Goal: Check status: Check status

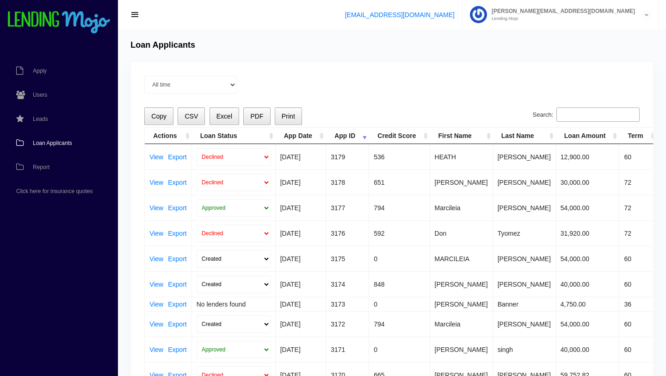
click at [47, 145] on span "Loan Applicants" at bounding box center [52, 143] width 39 height 6
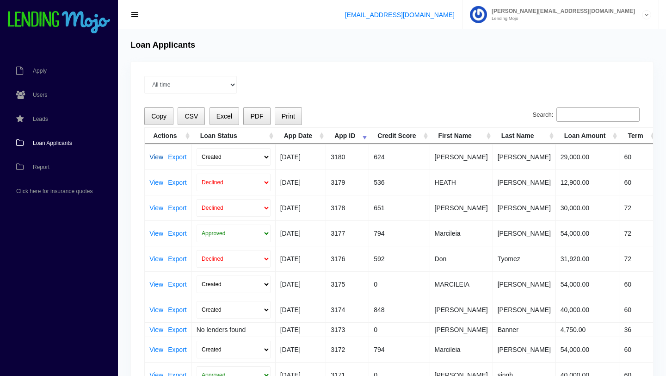
click at [153, 157] on link "View" at bounding box center [156, 157] width 14 height 6
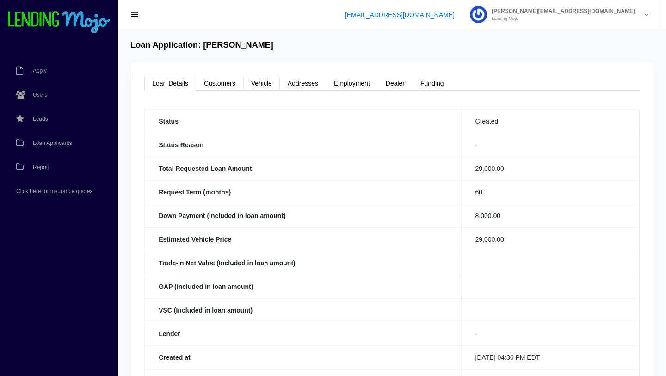
click at [263, 83] on link "Vehicle" at bounding box center [261, 83] width 37 height 15
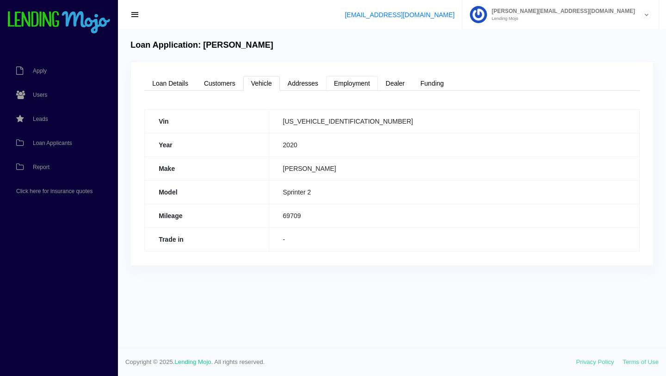
click at [350, 88] on link "Employment" at bounding box center [352, 83] width 52 height 15
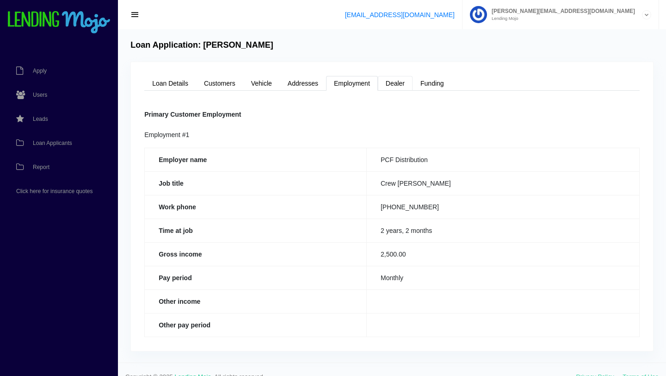
click at [395, 84] on link "Dealer" at bounding box center [395, 83] width 35 height 15
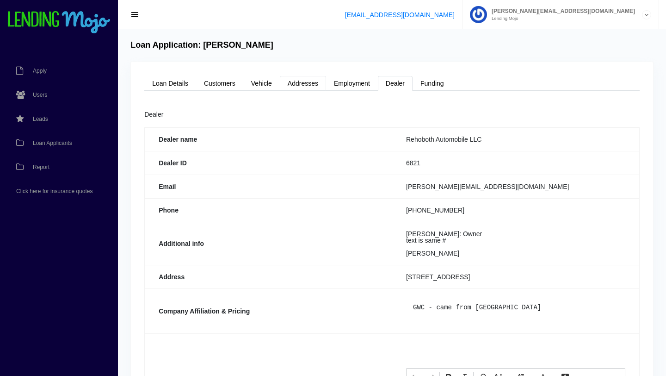
click at [310, 84] on link "Addresses" at bounding box center [303, 83] width 46 height 15
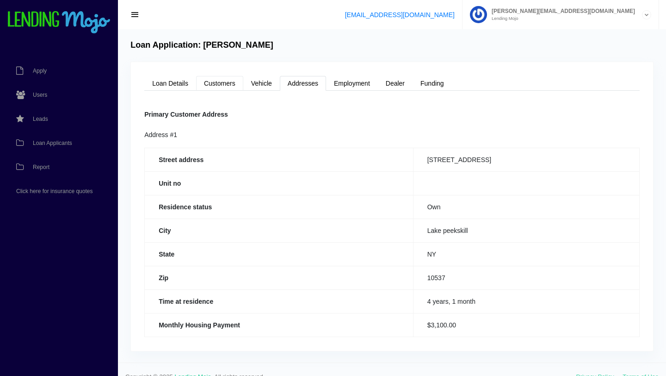
click at [219, 88] on link "Customers" at bounding box center [219, 83] width 47 height 15
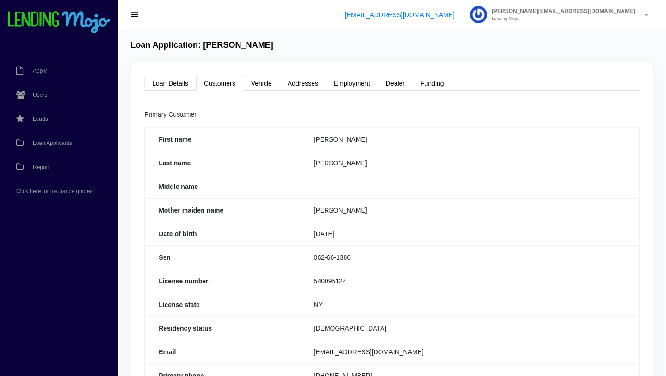
click at [171, 84] on link "Loan Details" at bounding box center [170, 83] width 52 height 15
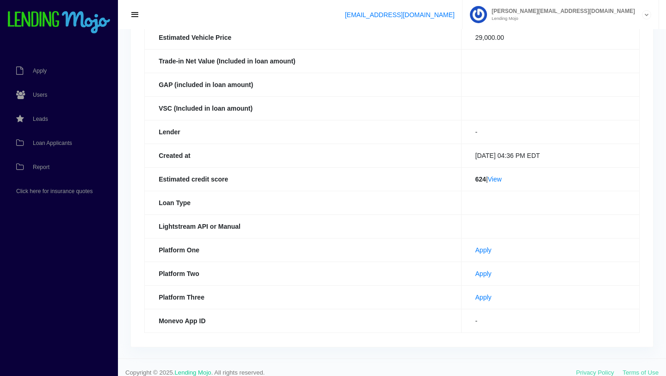
scroll to position [203, 0]
click at [494, 175] on link "View" at bounding box center [495, 177] width 14 height 7
click at [476, 273] on link "Apply" at bounding box center [484, 272] width 16 height 7
click at [495, 175] on link "View" at bounding box center [495, 177] width 14 height 7
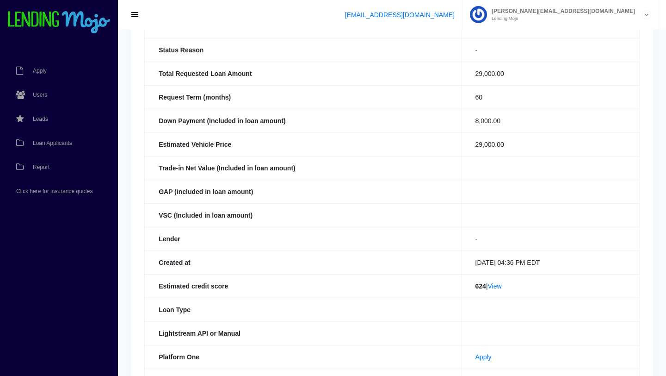
scroll to position [0, 0]
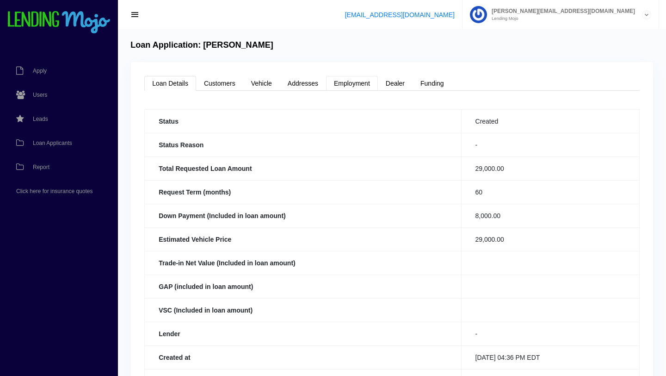
click at [346, 87] on link "Employment" at bounding box center [352, 83] width 52 height 15
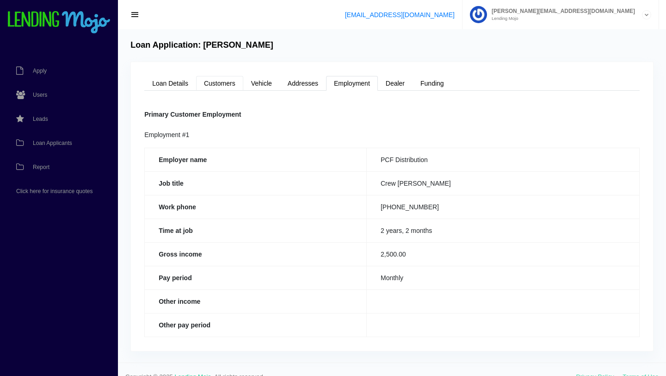
click at [230, 85] on link "Customers" at bounding box center [219, 83] width 47 height 15
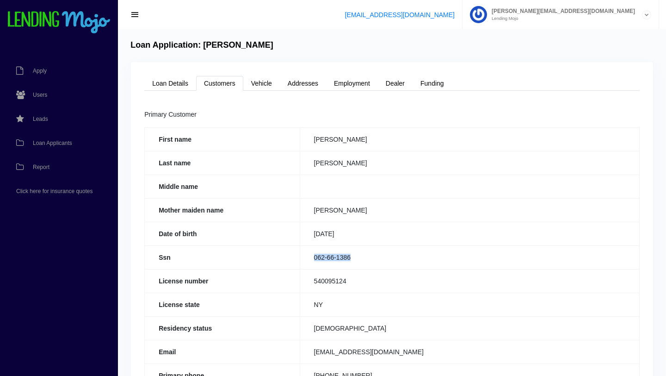
drag, startPoint x: 355, startPoint y: 254, endPoint x: 315, endPoint y: 256, distance: 40.3
click at [315, 256] on td "062-66-1386" at bounding box center [470, 257] width 340 height 24
copy td "062-66-1386"
click at [172, 86] on link "Loan Details" at bounding box center [170, 83] width 52 height 15
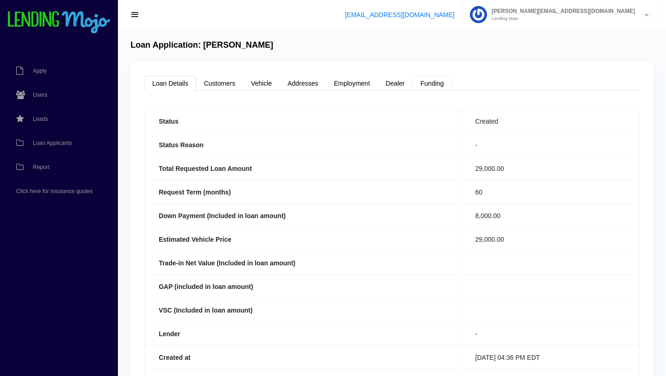
click at [436, 83] on link "Funding" at bounding box center [432, 83] width 39 height 15
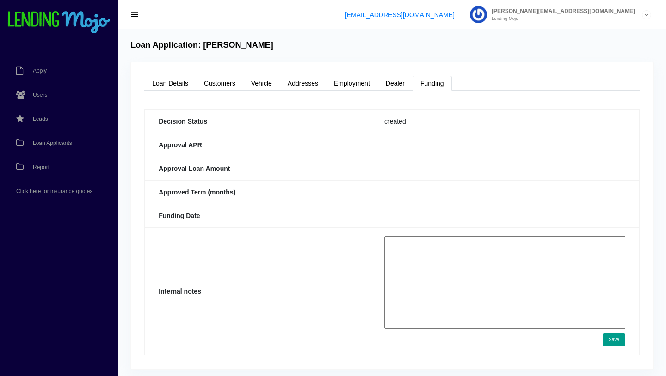
click at [405, 240] on textarea at bounding box center [505, 282] width 241 height 93
paste textarea "https://app.monevo.us/result/88d25c615cb43adbb04f1f9cb56f0fc8"
type textarea "https://app.monevo.us/result/88d25c615cb43adbb04f1f9cb56f0fc8"
click at [170, 85] on link "Loan Details" at bounding box center [170, 83] width 52 height 15
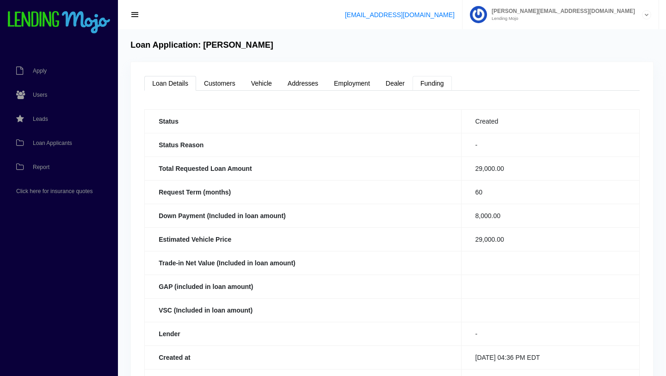
click at [434, 85] on link "Funding" at bounding box center [432, 83] width 39 height 15
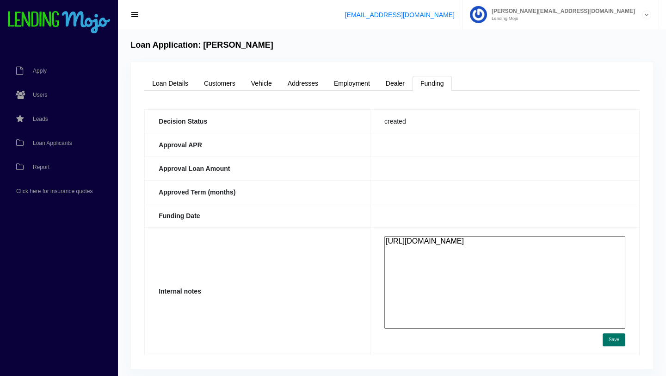
click at [616, 342] on button "Save" at bounding box center [614, 339] width 23 height 13
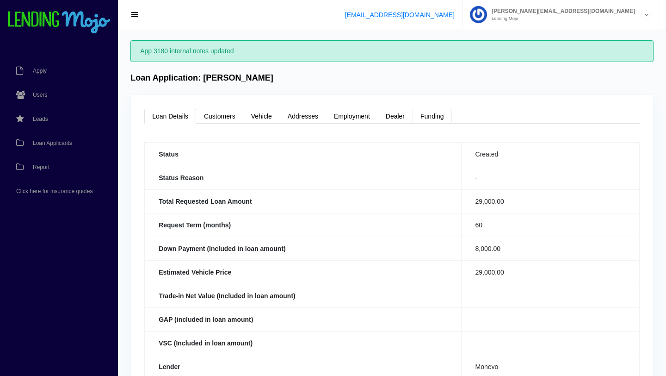
click at [434, 118] on link "Funding" at bounding box center [432, 116] width 39 height 15
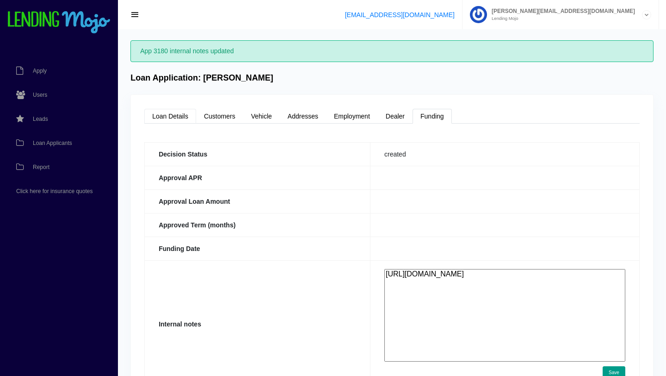
click at [177, 116] on link "Loan Details" at bounding box center [170, 116] width 52 height 15
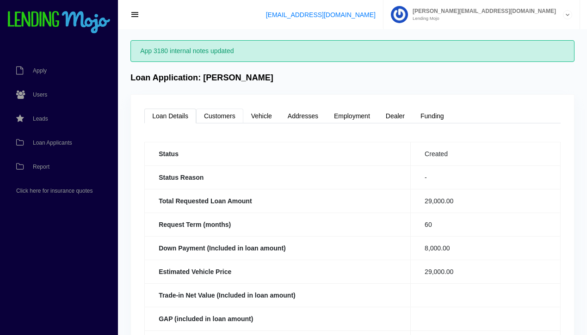
click at [217, 118] on link "Customers" at bounding box center [219, 116] width 47 height 15
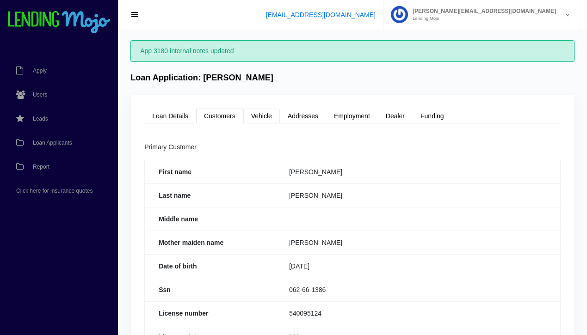
click at [268, 117] on link "Vehicle" at bounding box center [261, 116] width 37 height 15
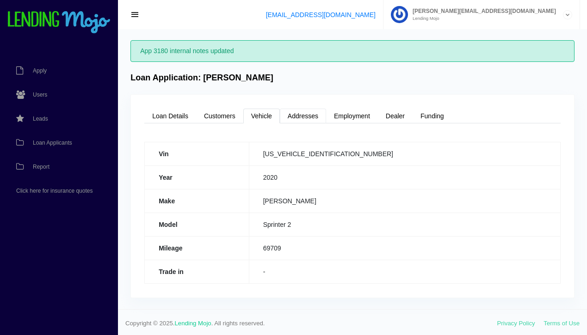
click at [306, 119] on link "Addresses" at bounding box center [303, 116] width 46 height 15
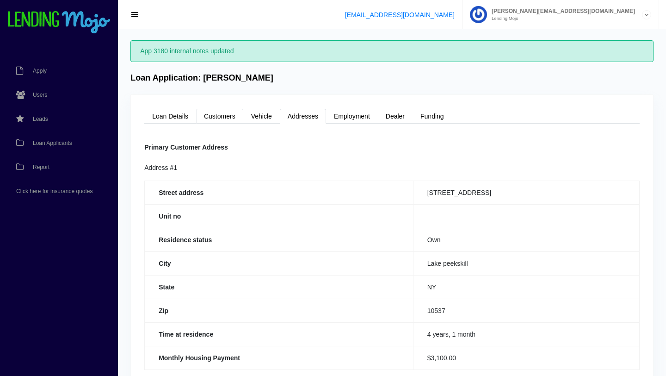
click at [213, 117] on link "Customers" at bounding box center [219, 116] width 47 height 15
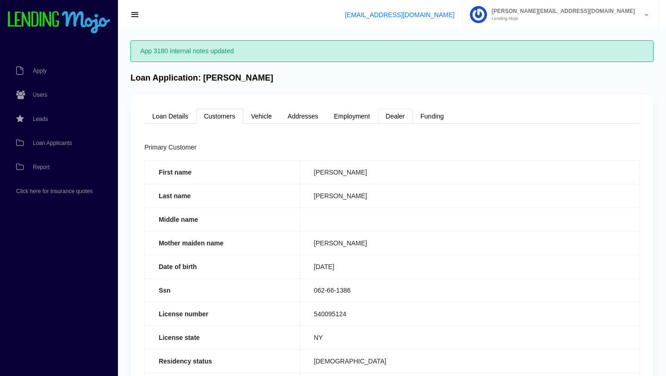
click at [395, 117] on link "Dealer" at bounding box center [395, 116] width 35 height 15
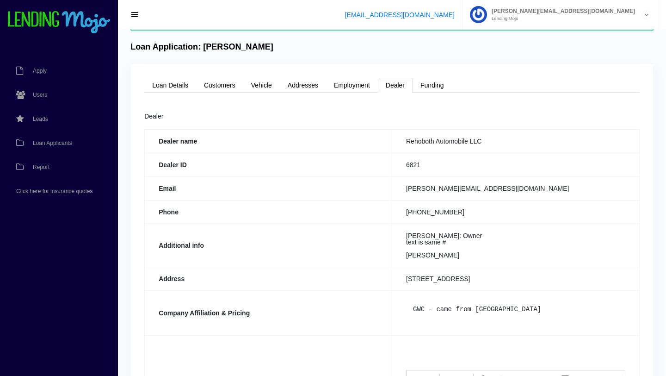
scroll to position [33, 0]
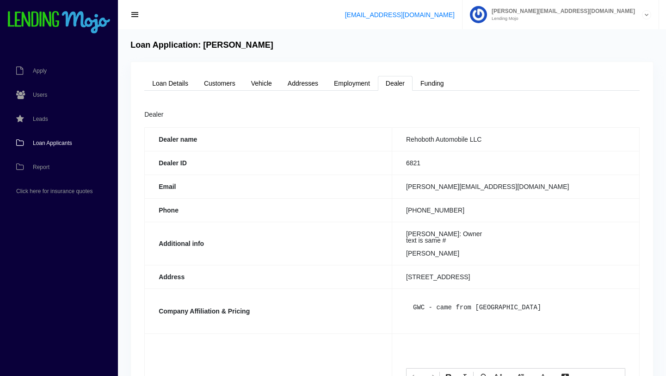
click at [53, 143] on span "Loan Applicants" at bounding box center [52, 143] width 39 height 6
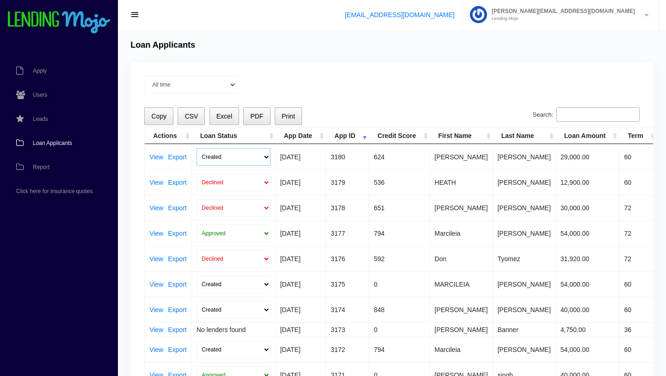
click at [267, 157] on select "Created Submitted" at bounding box center [234, 157] width 74 height 18
select select "submitted"
click at [197, 148] on select "Created Submitted" at bounding box center [234, 157] width 74 height 18
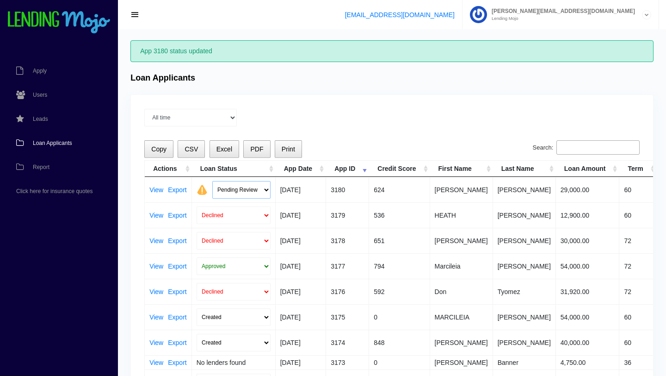
click at [267, 189] on select "Pending Review Approve Decline Unqualified" at bounding box center [241, 190] width 58 height 18
click at [212, 181] on select "Pending Review Approve Decline Unqualified" at bounding box center [241, 190] width 58 height 18
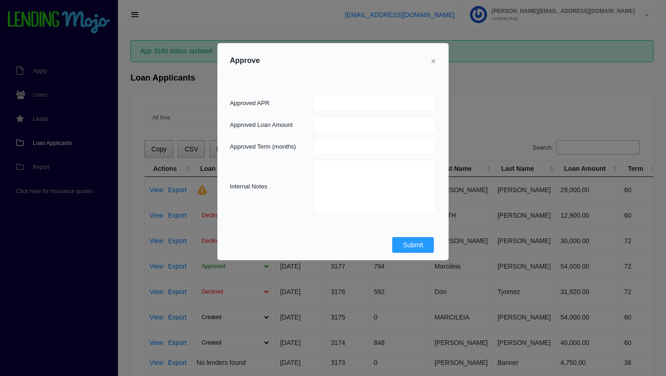
click at [435, 60] on span "×" at bounding box center [434, 61] width 6 height 10
select select "Pending Review"
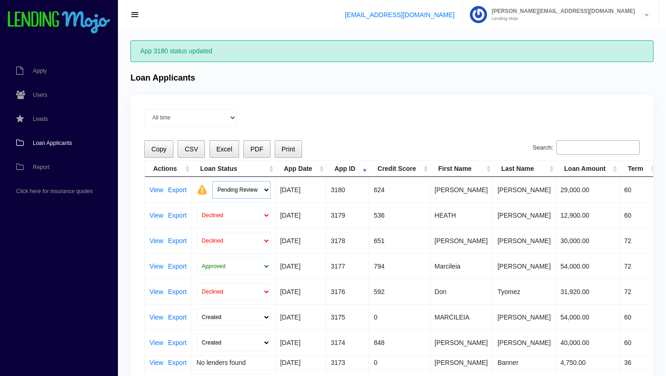
click at [266, 190] on select "Pending Review Approve Decline Unqualified" at bounding box center [241, 190] width 58 height 18
